Goal: Task Accomplishment & Management: Complete application form

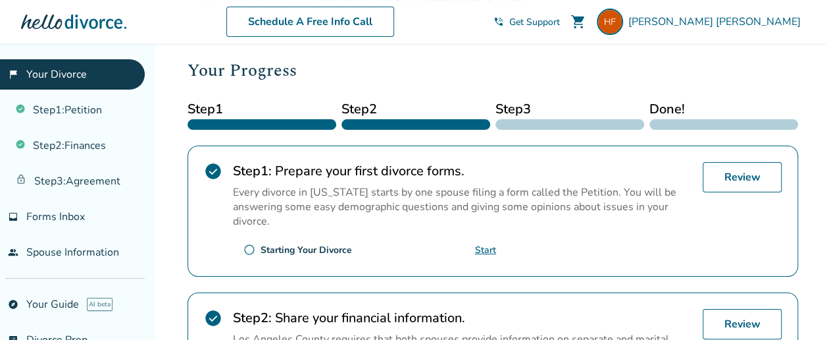
scroll to position [166, 0]
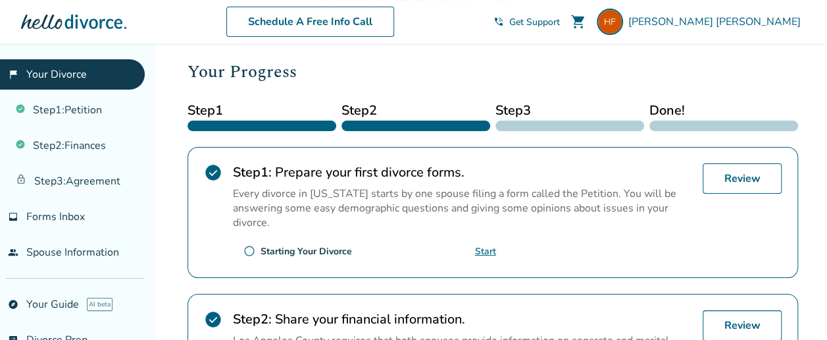
click at [491, 248] on link "Start" at bounding box center [485, 251] width 21 height 13
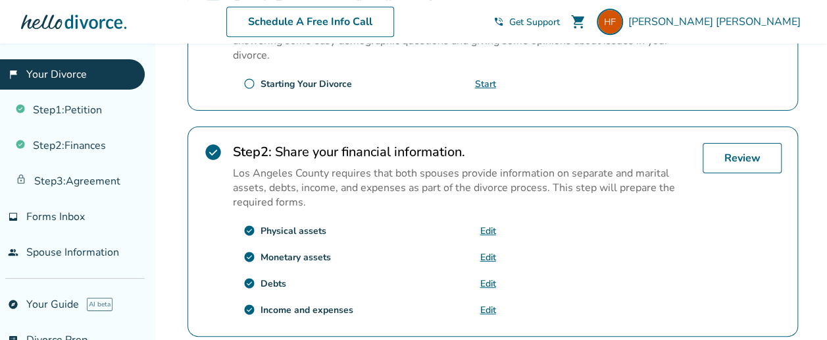
scroll to position [337, 0]
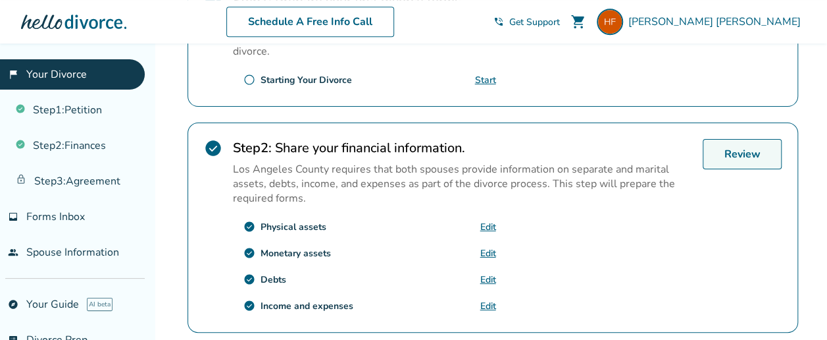
click at [740, 155] on link "Review" at bounding box center [742, 154] width 79 height 30
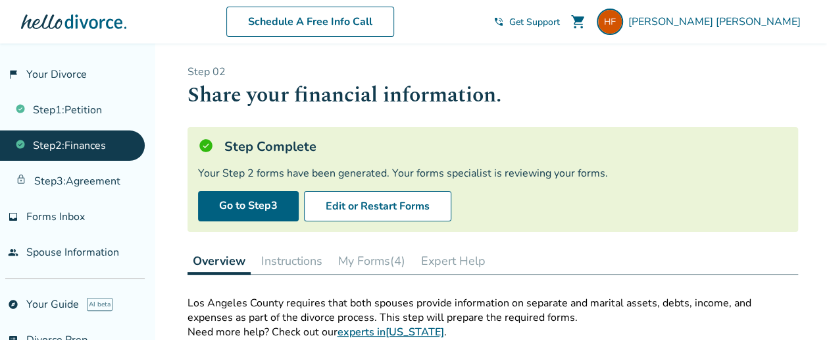
click at [90, 138] on link "Step 2 : Finances" at bounding box center [72, 145] width 145 height 30
click at [379, 203] on button "Edit or Restart Forms" at bounding box center [377, 206] width 147 height 30
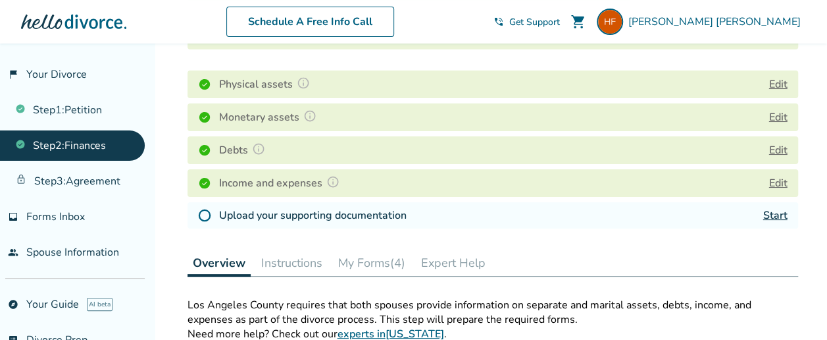
scroll to position [188, 0]
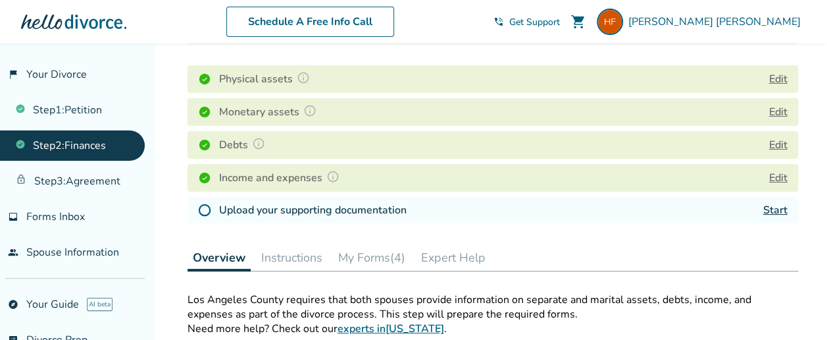
click at [205, 208] on img at bounding box center [204, 209] width 13 height 13
click at [205, 206] on img at bounding box center [204, 209] width 13 height 13
click at [775, 208] on link "Start" at bounding box center [776, 210] width 24 height 14
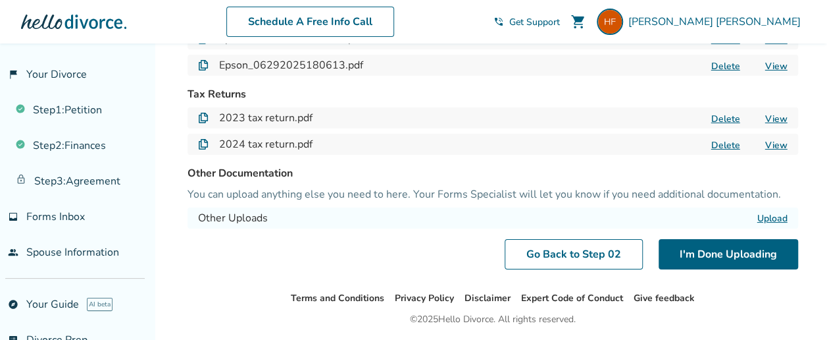
scroll to position [209, 0]
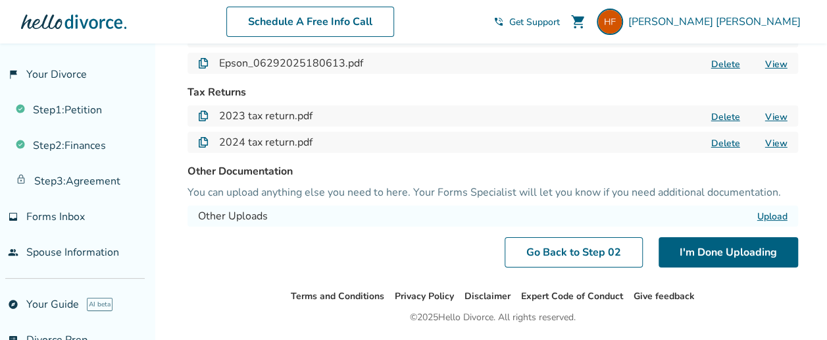
click at [762, 215] on label "Upload" at bounding box center [773, 216] width 30 height 13
click at [0, 0] on input "Upload" at bounding box center [0, 0] width 0 height 0
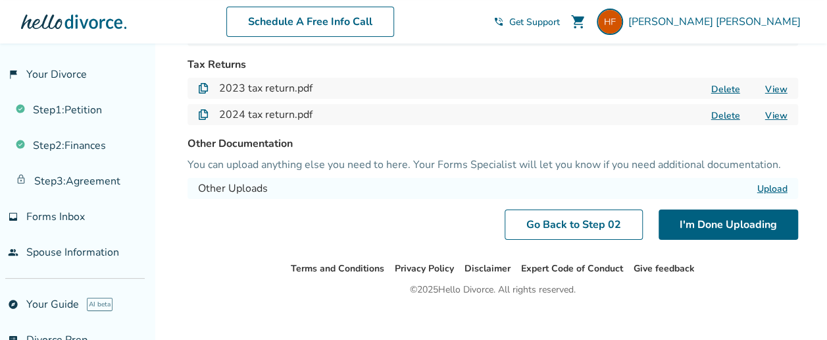
scroll to position [249, 0]
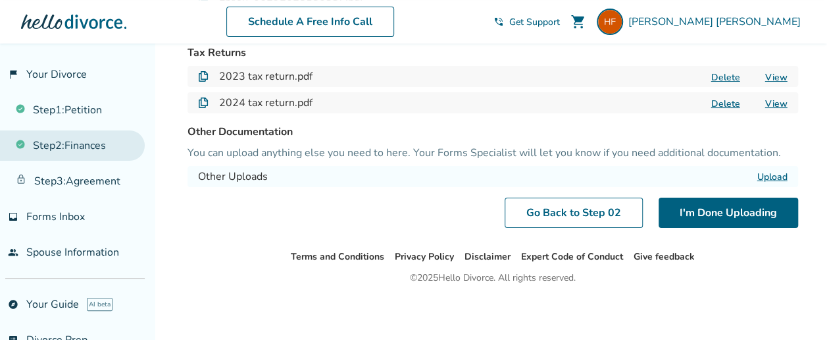
click at [84, 142] on link "Step 2 : Finances" at bounding box center [72, 145] width 145 height 30
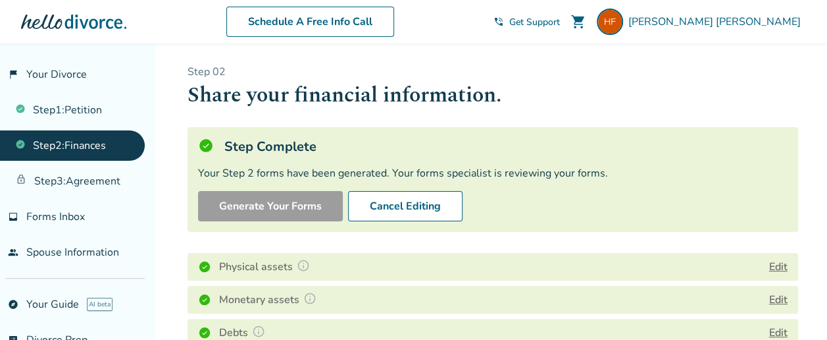
click at [781, 267] on button "Edit" at bounding box center [779, 267] width 18 height 16
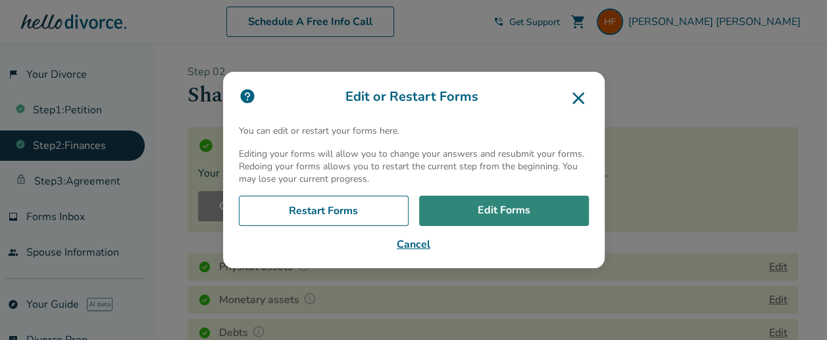
click at [486, 209] on link "Edit Forms" at bounding box center [504, 211] width 170 height 30
